Goal: Register for event/course

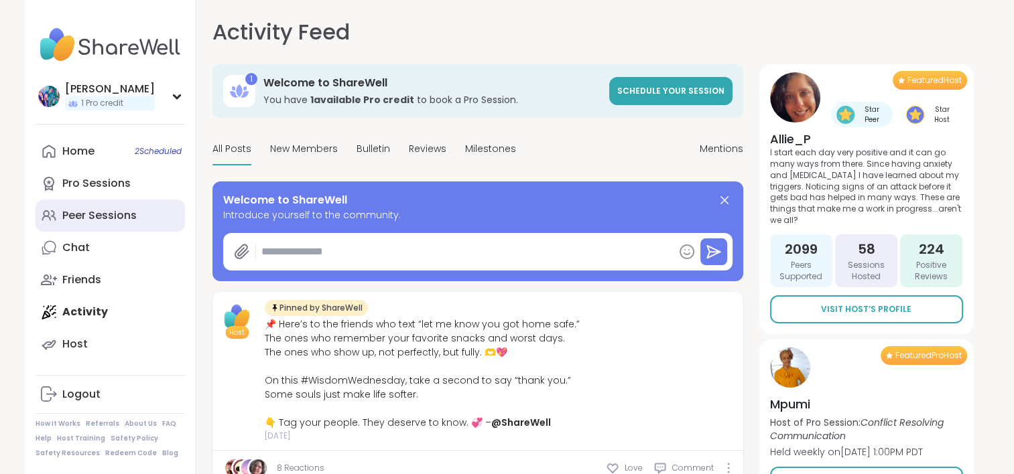
click at [129, 212] on div "Peer Sessions" at bounding box center [99, 215] width 74 height 15
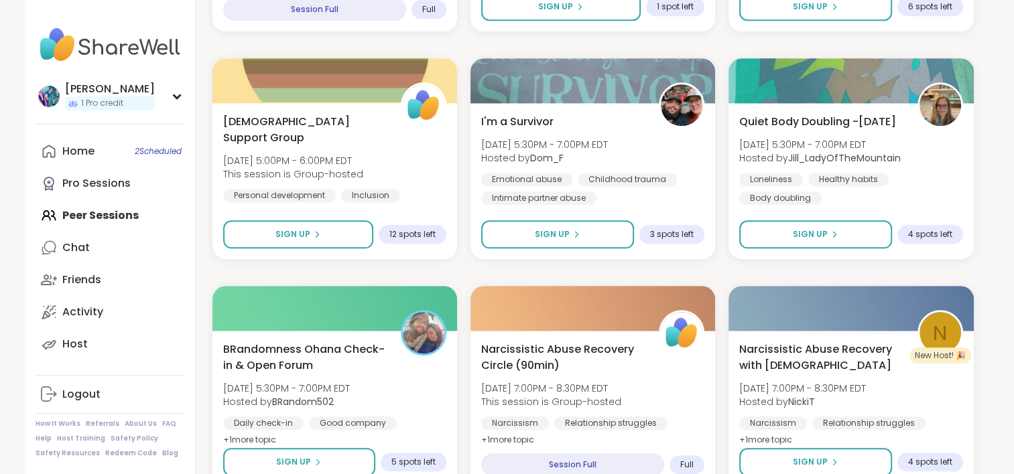
scroll to position [1474, 0]
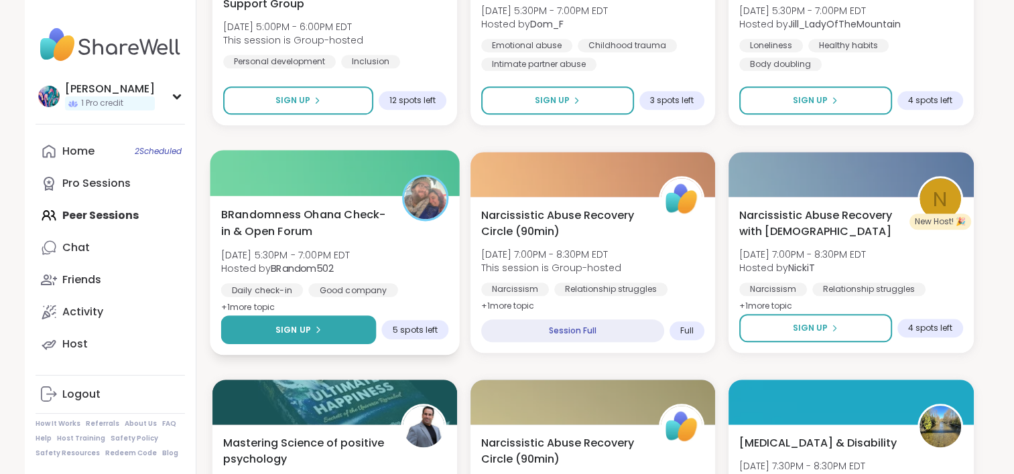
click at [340, 336] on button "Sign Up" at bounding box center [297, 330] width 155 height 29
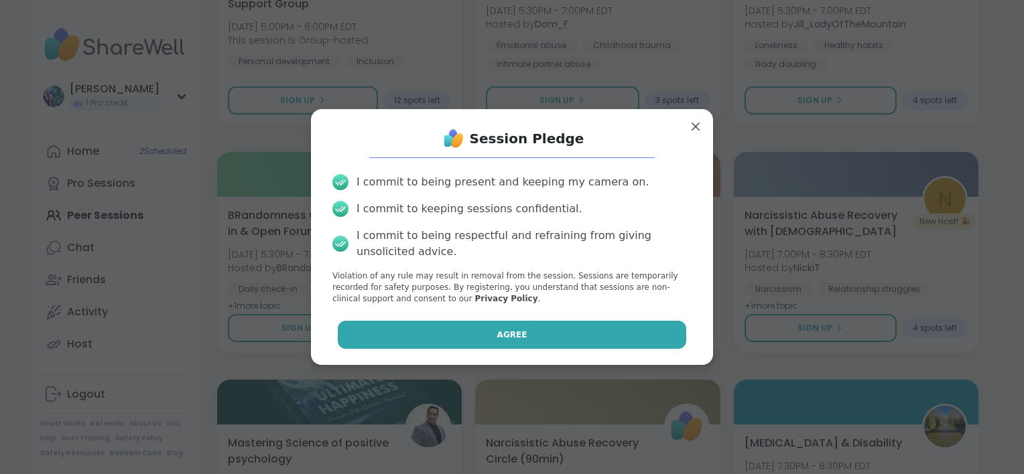
click at [427, 328] on button "Agree" at bounding box center [512, 335] width 349 height 28
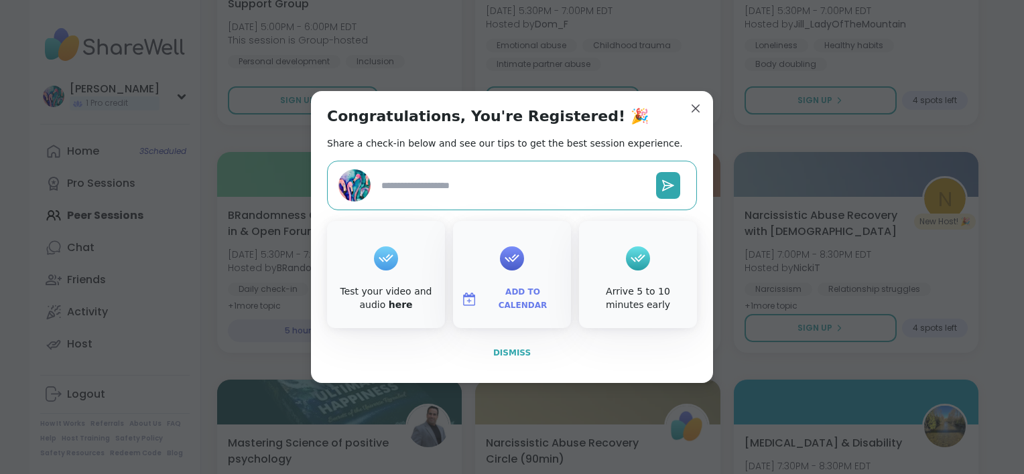
click at [509, 350] on span "Dismiss" at bounding box center [512, 352] width 38 height 9
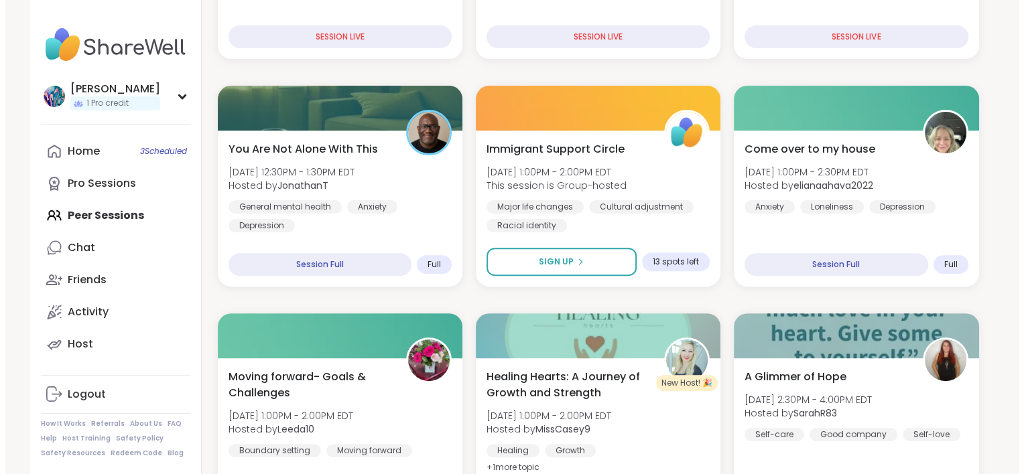
scroll to position [402, 0]
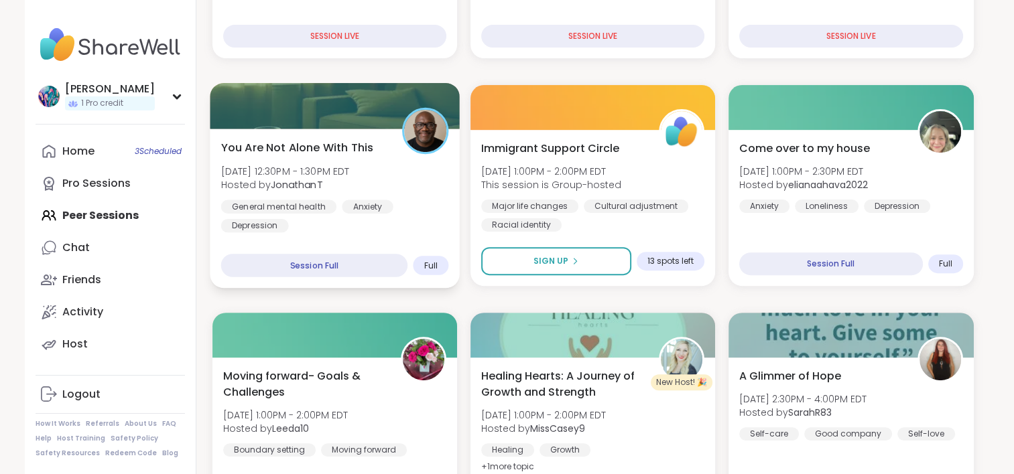
click at [389, 234] on div "You Are Not Alone With This Sun, Sep 07 | 12:30PM - 1:30PM EDT Hosted by Jonath…" at bounding box center [335, 208] width 250 height 159
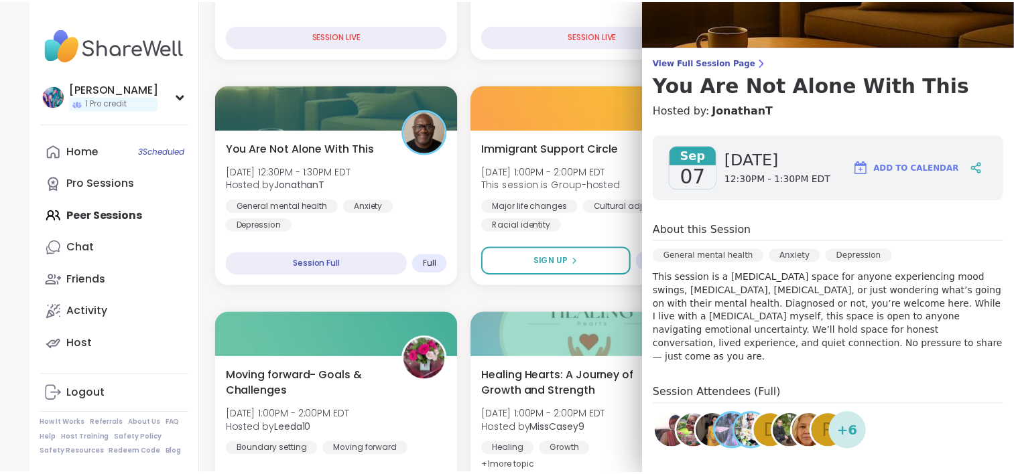
scroll to position [201, 0]
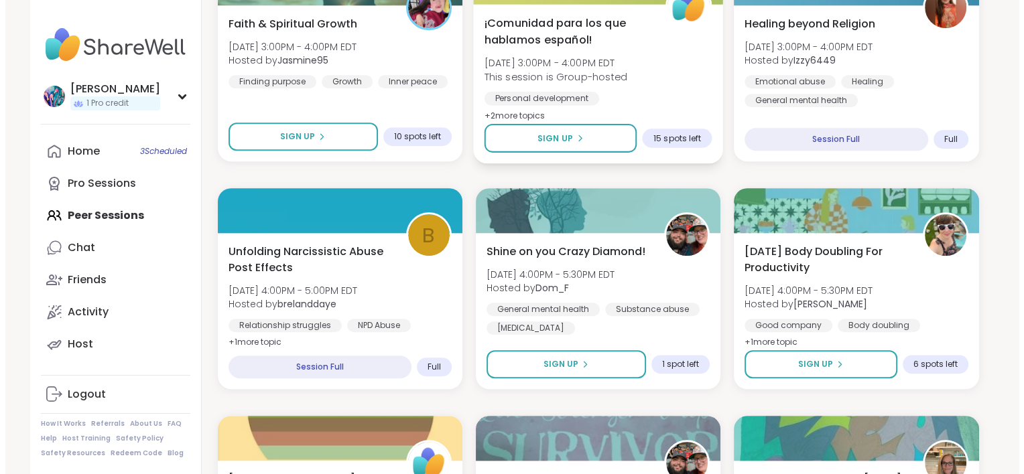
scroll to position [1005, 0]
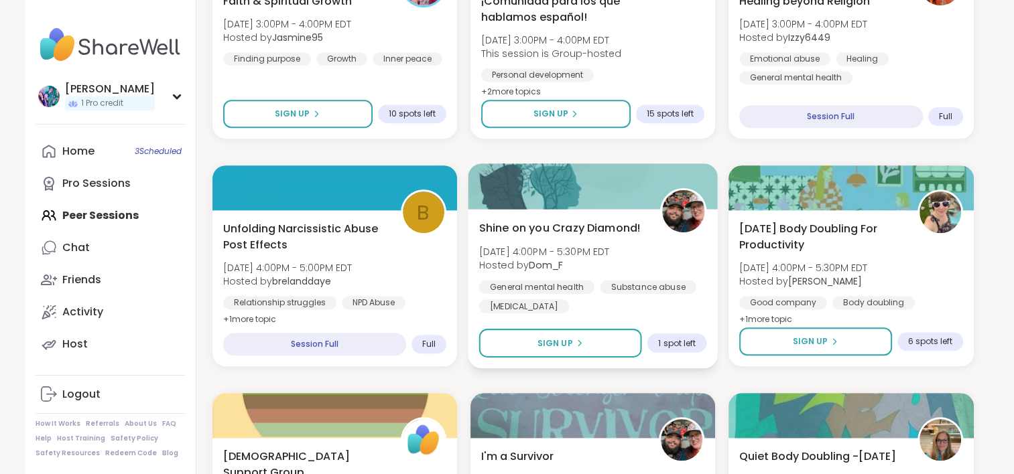
click at [689, 263] on div "Shine on you Crazy Diamond! Sun, Sep 07 | 4:00PM - 5:30PM EDT Hosted by Dom_F G…" at bounding box center [592, 266] width 228 height 93
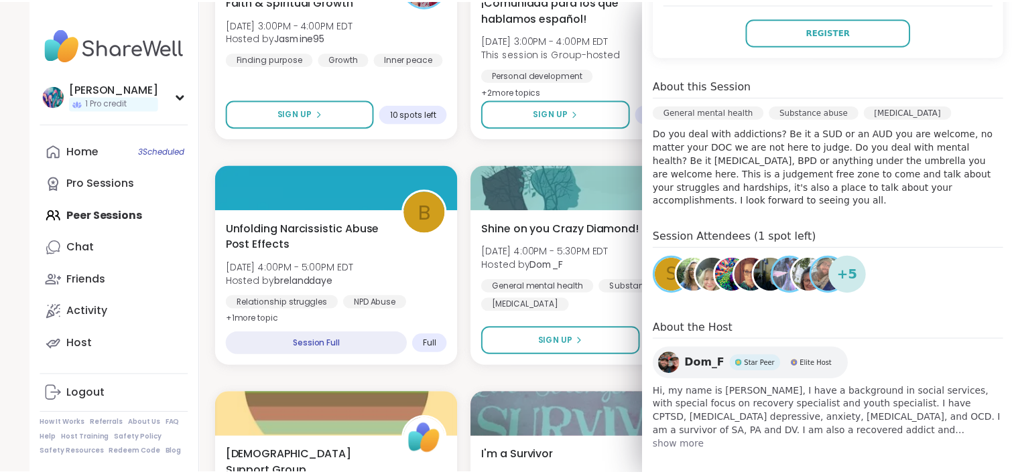
scroll to position [318, 0]
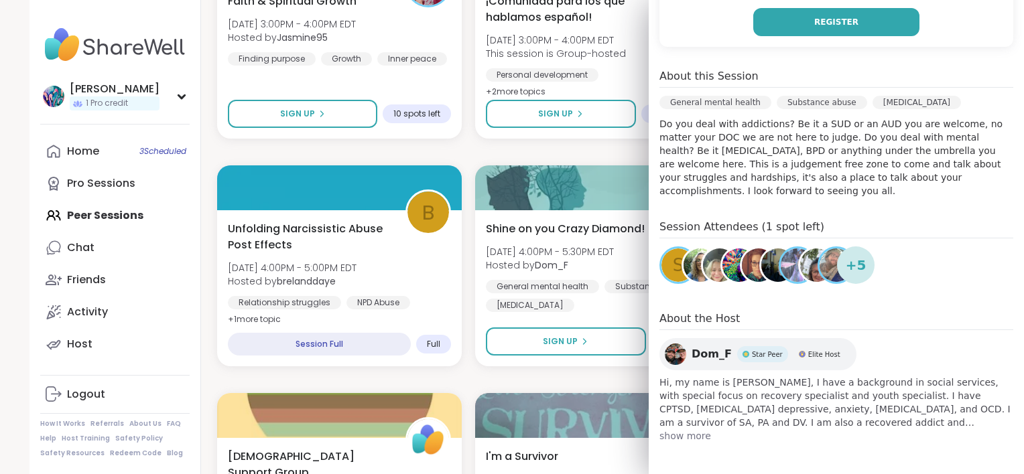
click at [772, 32] on button "Register" at bounding box center [836, 22] width 166 height 28
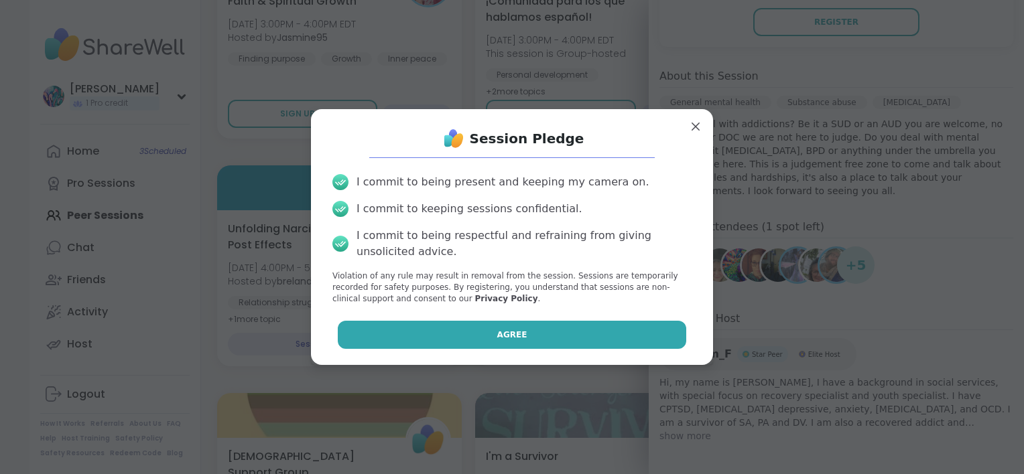
click at [537, 342] on button "Agree" at bounding box center [512, 335] width 349 height 28
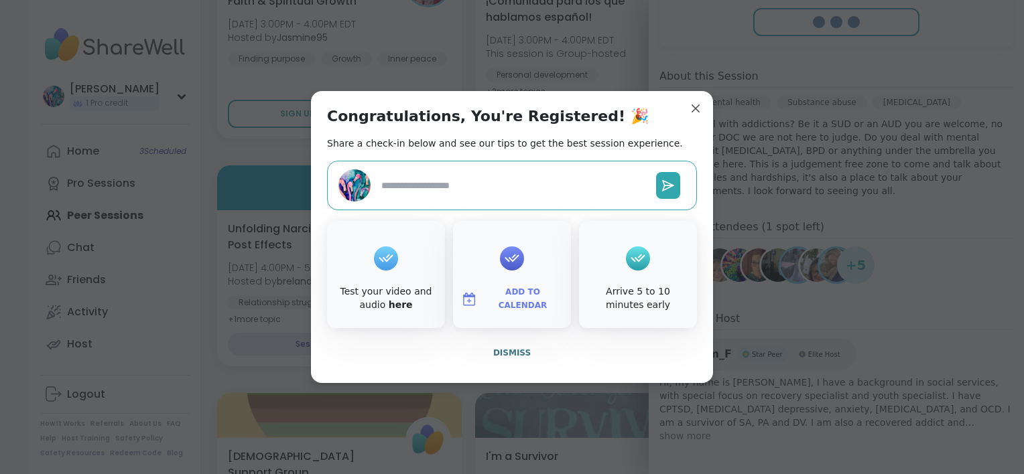
type textarea "*"
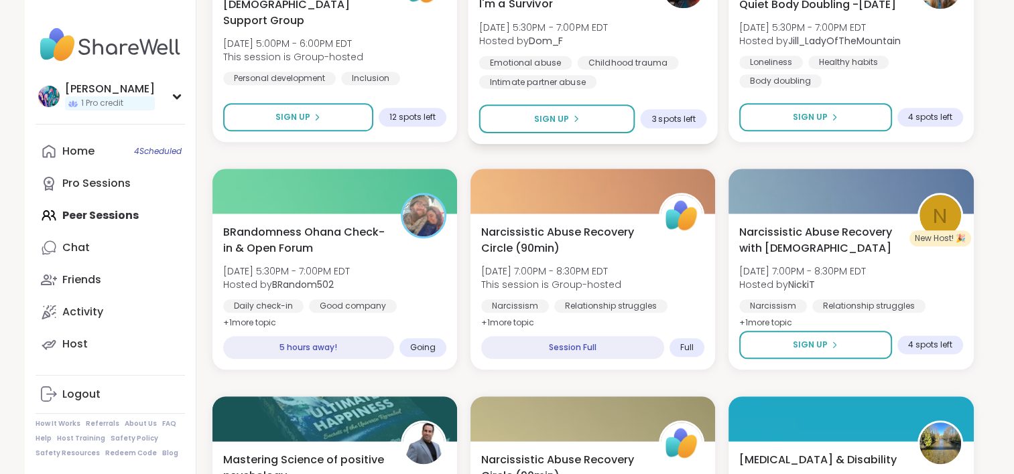
scroll to position [1474, 0]
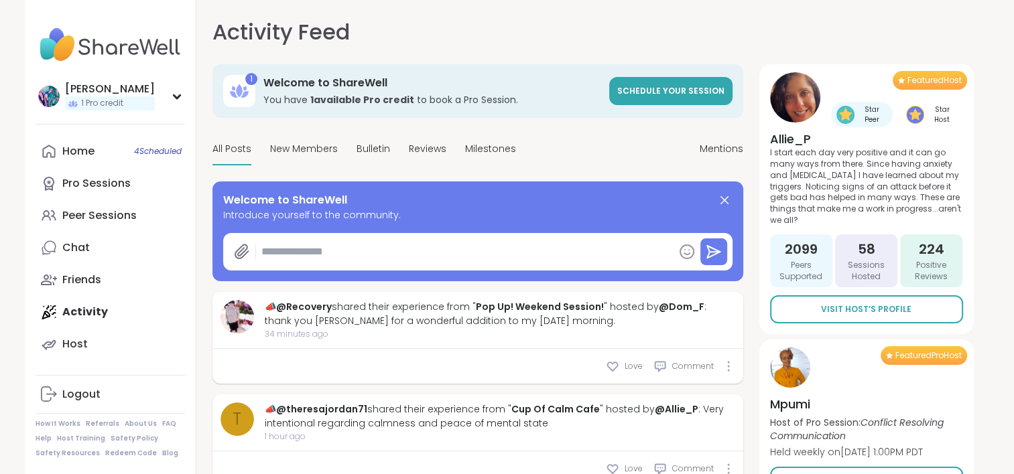
type textarea "*"
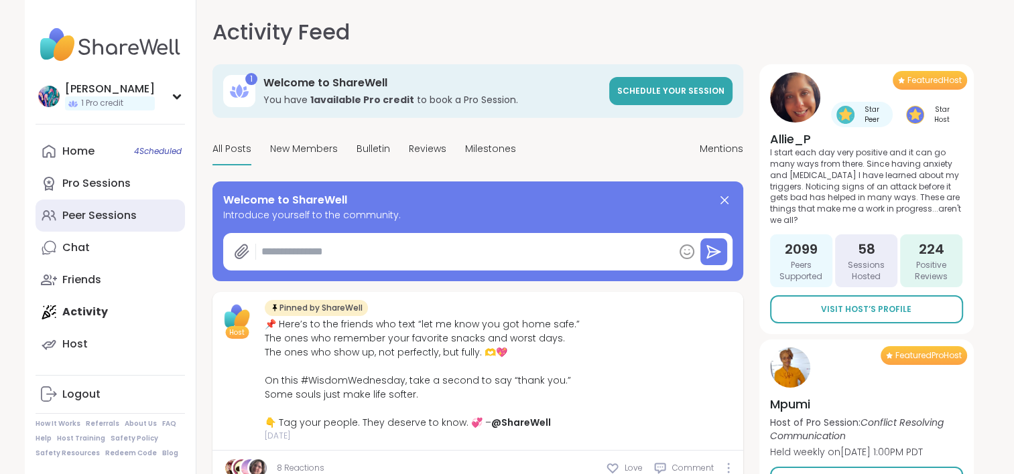
click at [127, 212] on div "Peer Sessions" at bounding box center [99, 215] width 74 height 15
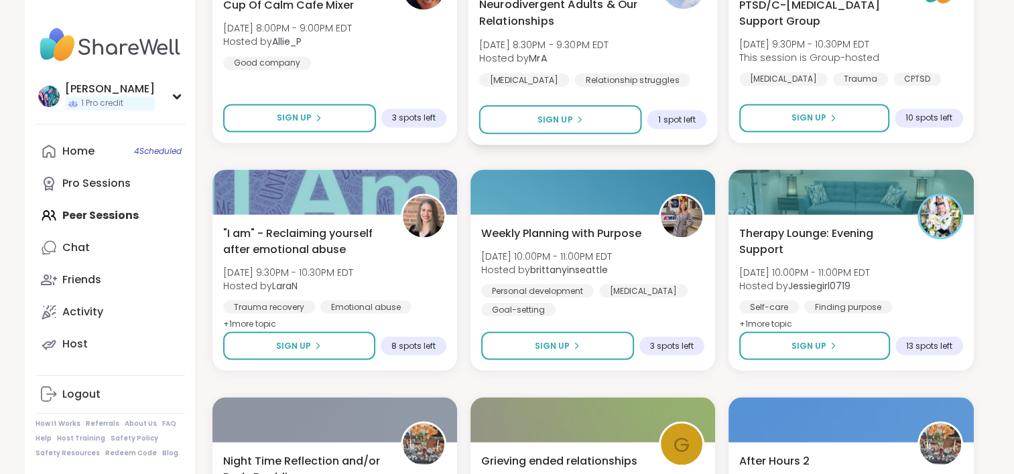
scroll to position [2345, 0]
